Goal: Find specific page/section: Find specific page/section

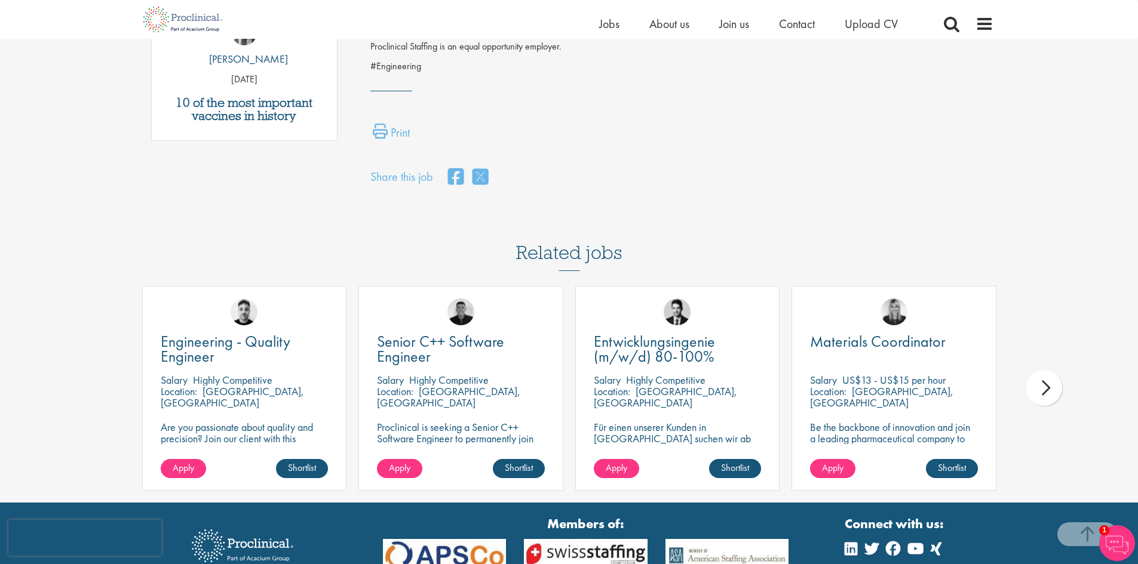
scroll to position [776, 0]
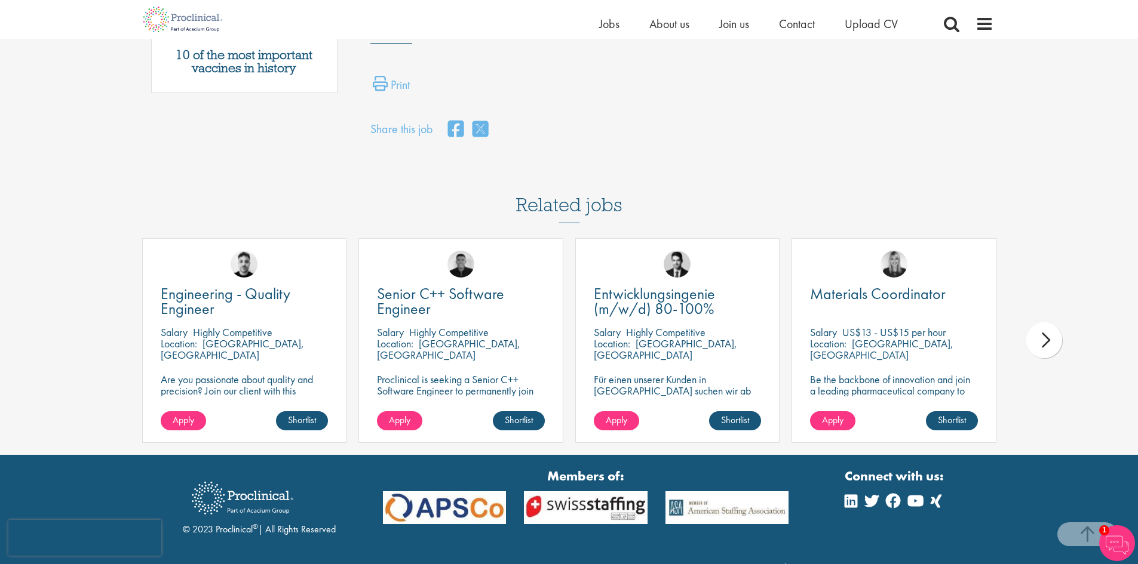
click at [1049, 323] on div "next" at bounding box center [1044, 341] width 36 height 36
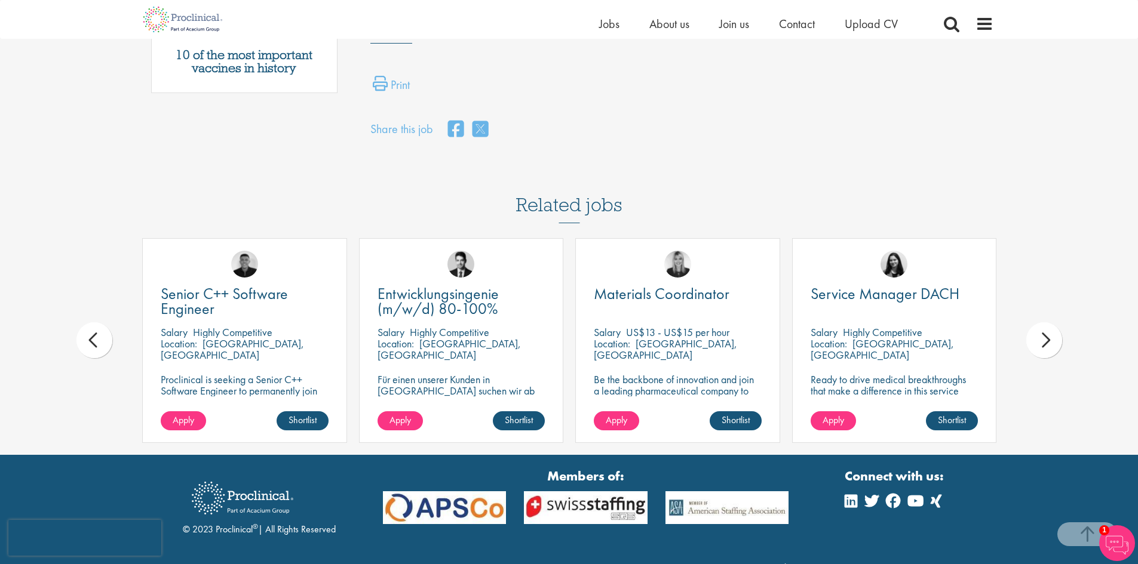
click at [1049, 323] on div "next" at bounding box center [1044, 341] width 36 height 36
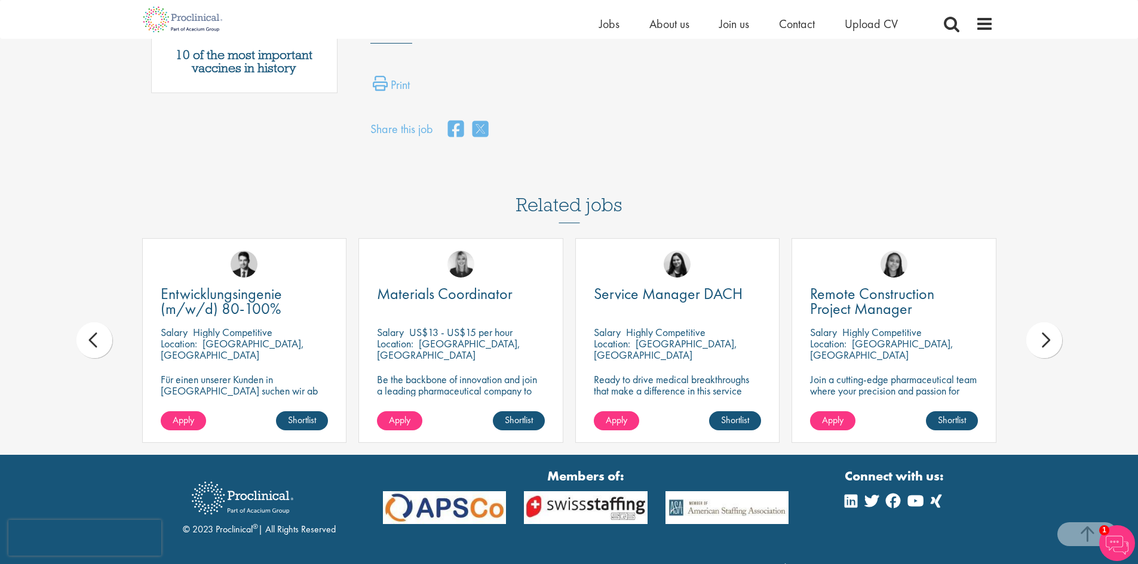
click at [1049, 323] on div "next" at bounding box center [1044, 341] width 36 height 36
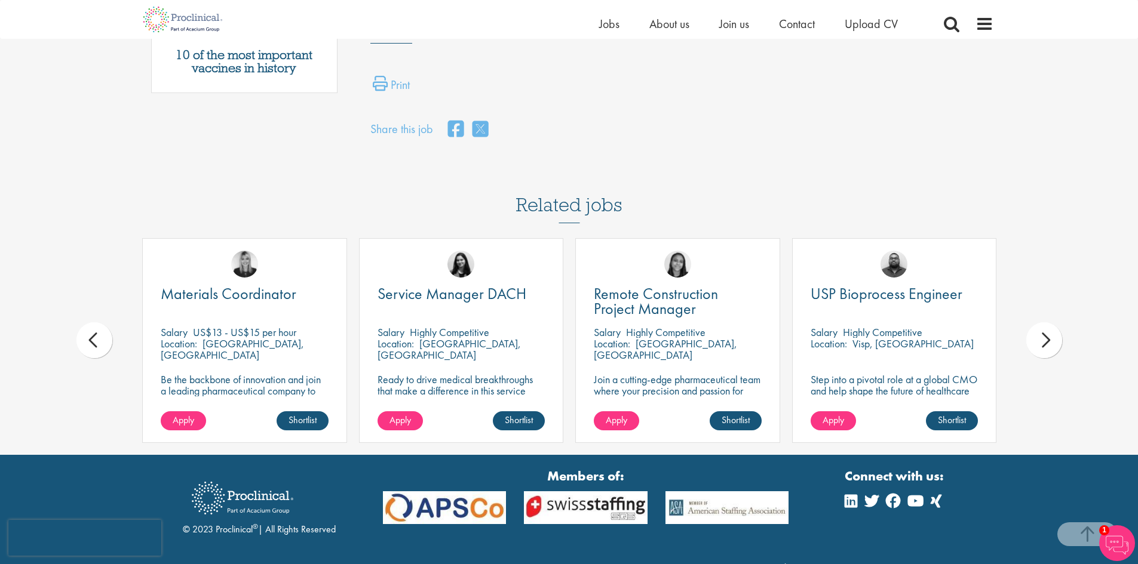
click at [1049, 323] on div "next" at bounding box center [1044, 341] width 36 height 36
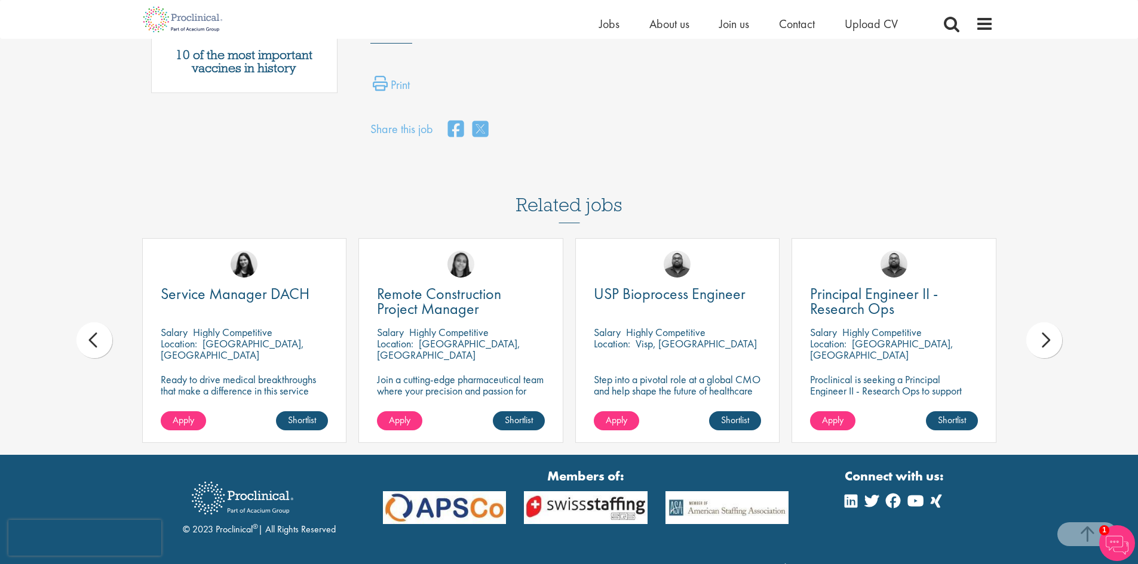
click at [1049, 323] on div "next" at bounding box center [1044, 341] width 36 height 36
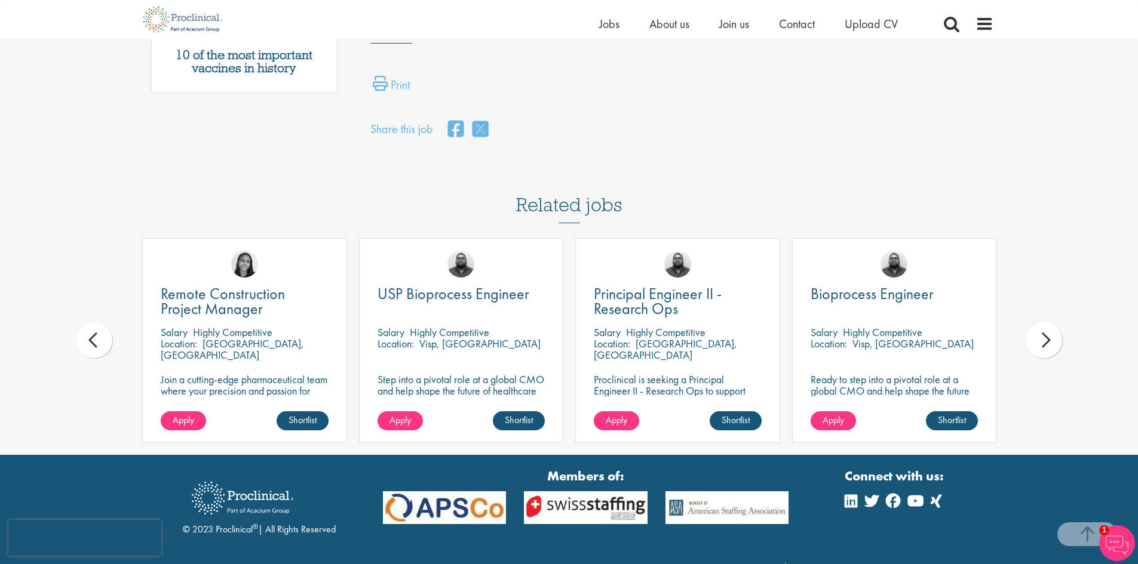
click at [1049, 323] on div "next" at bounding box center [1044, 341] width 36 height 36
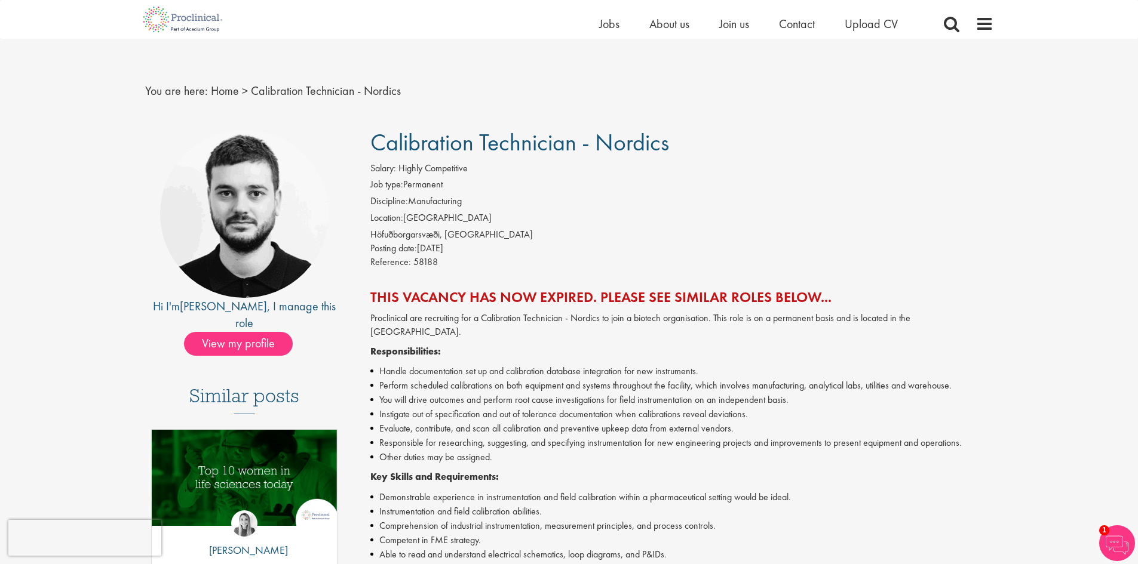
scroll to position [0, 0]
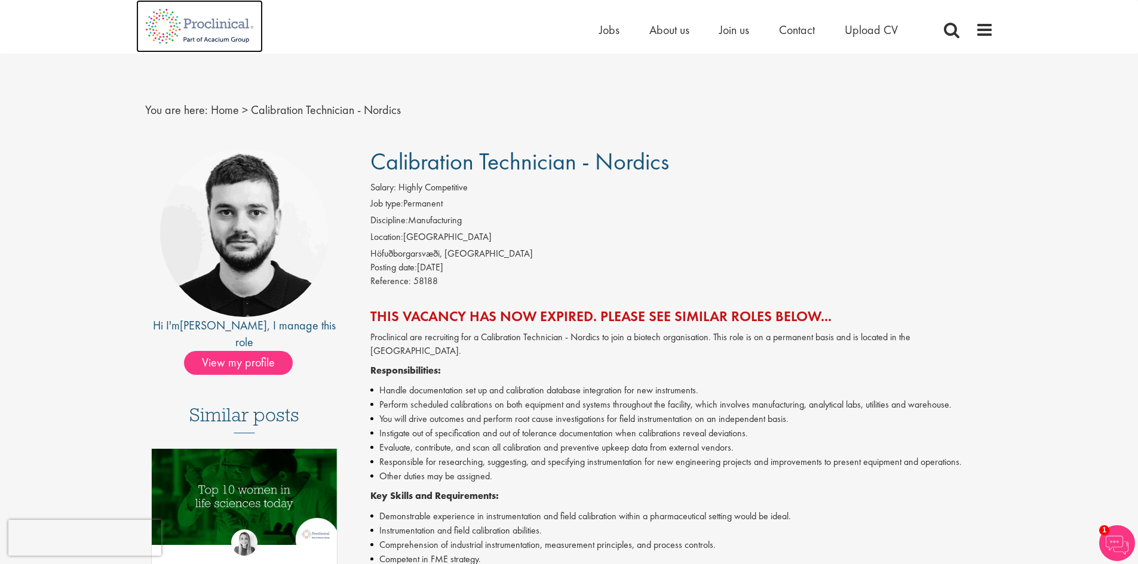
click at [222, 24] on img at bounding box center [199, 26] width 127 height 53
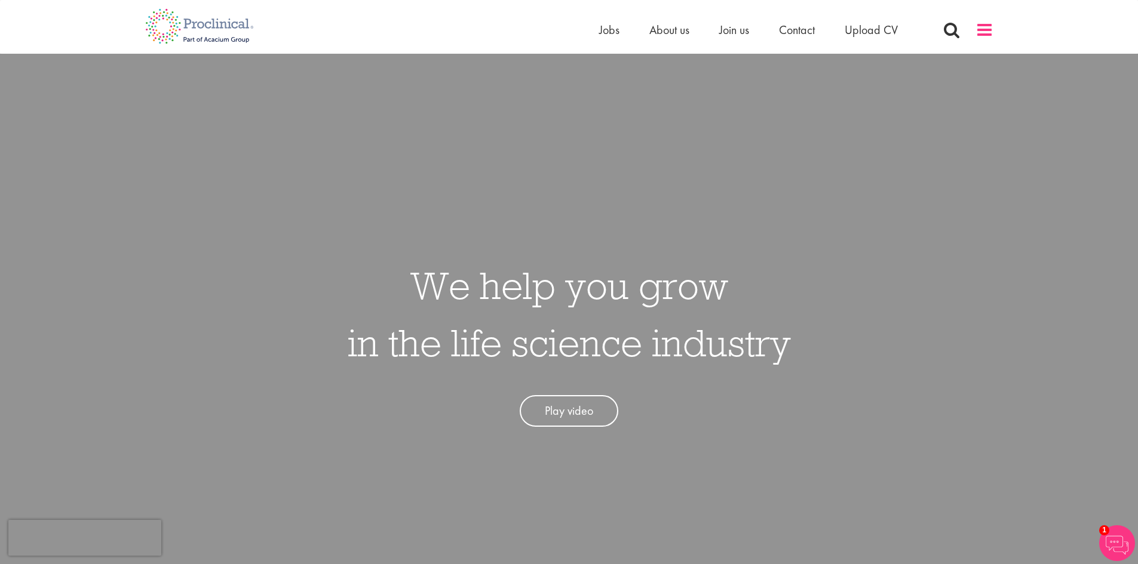
click at [986, 28] on span at bounding box center [984, 30] width 18 height 18
